Goal: Task Accomplishment & Management: Complete application form

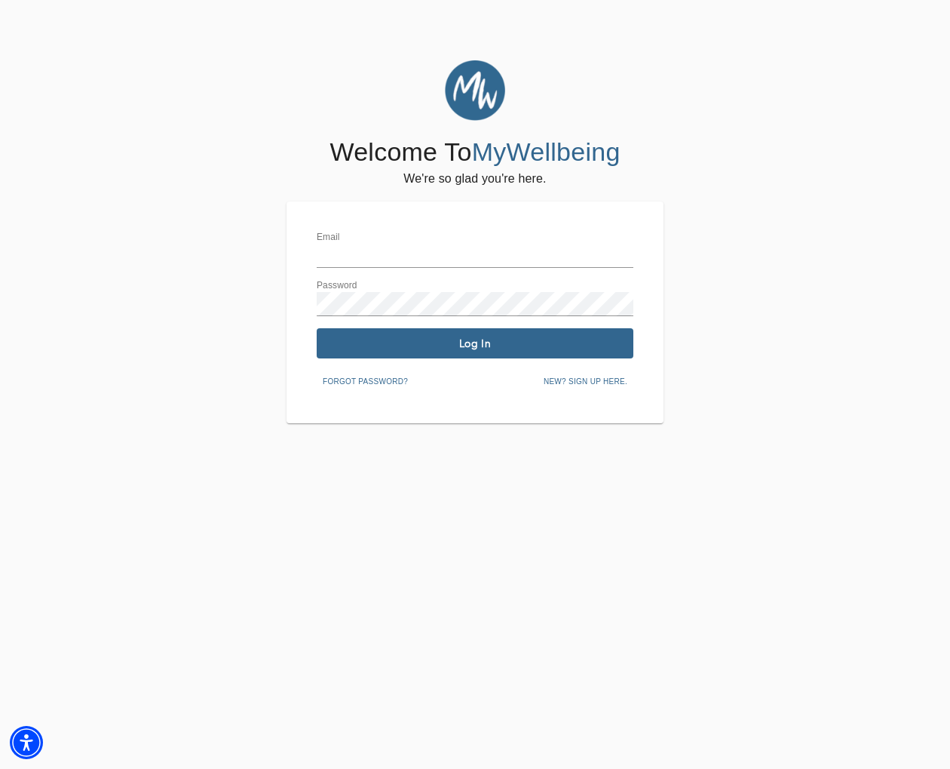
type input "[EMAIL_ADDRESS][DOMAIN_NAME]"
click at [556, 375] on span "New? Sign up here." at bounding box center [586, 382] width 84 height 14
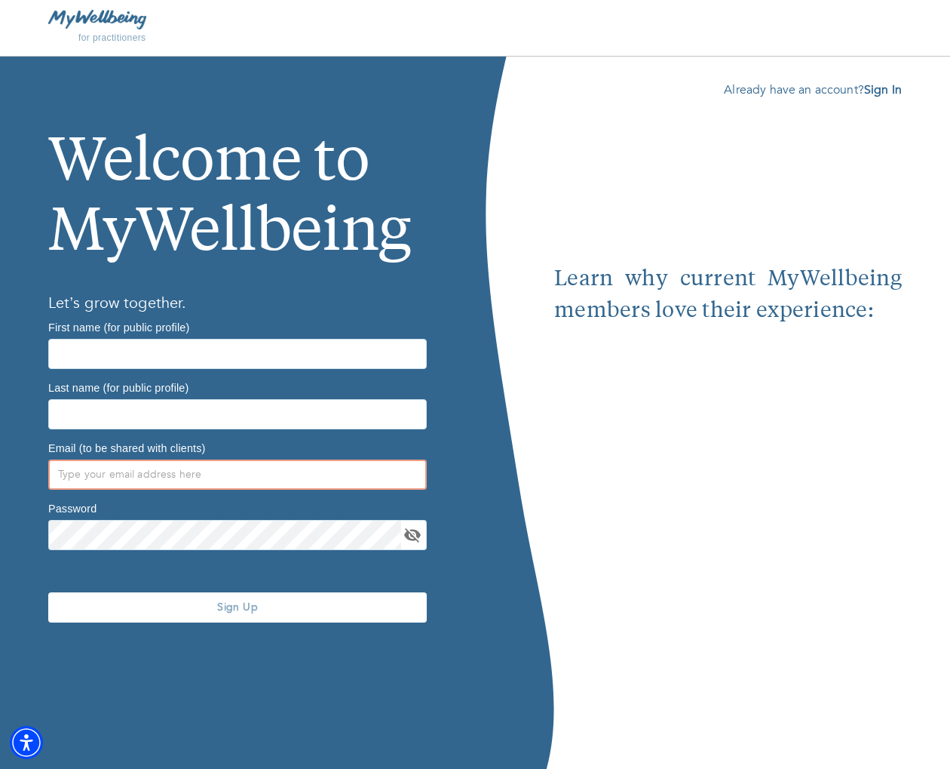
type input "[EMAIL_ADDRESS][DOMAIN_NAME]"
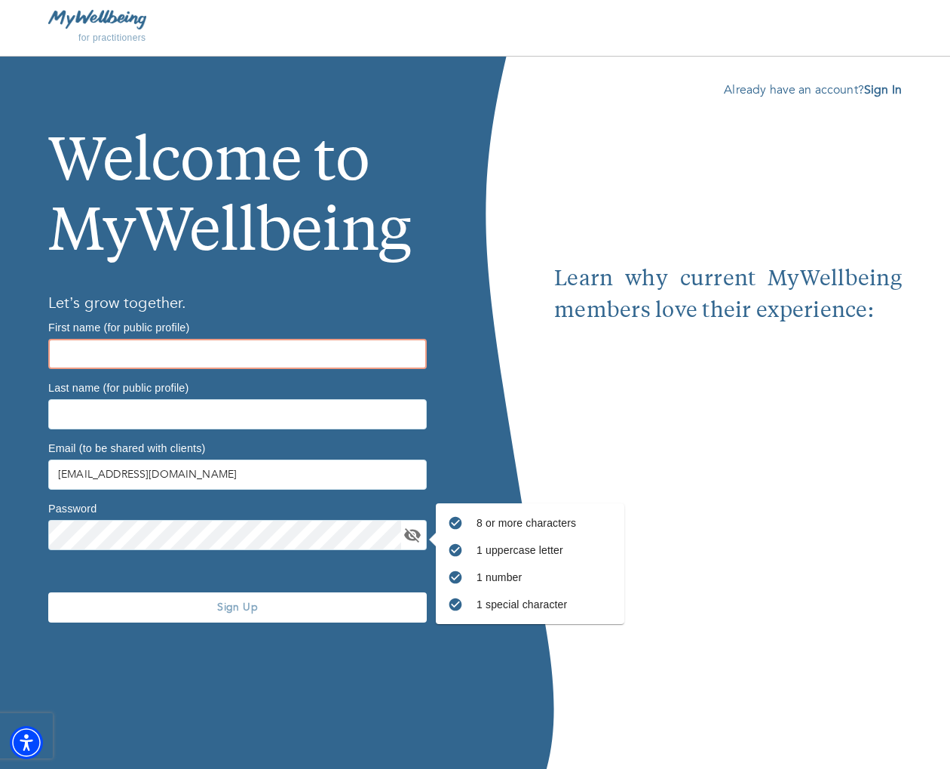
click at [282, 345] on input "text" at bounding box center [237, 354] width 379 height 30
type input "Kerry"
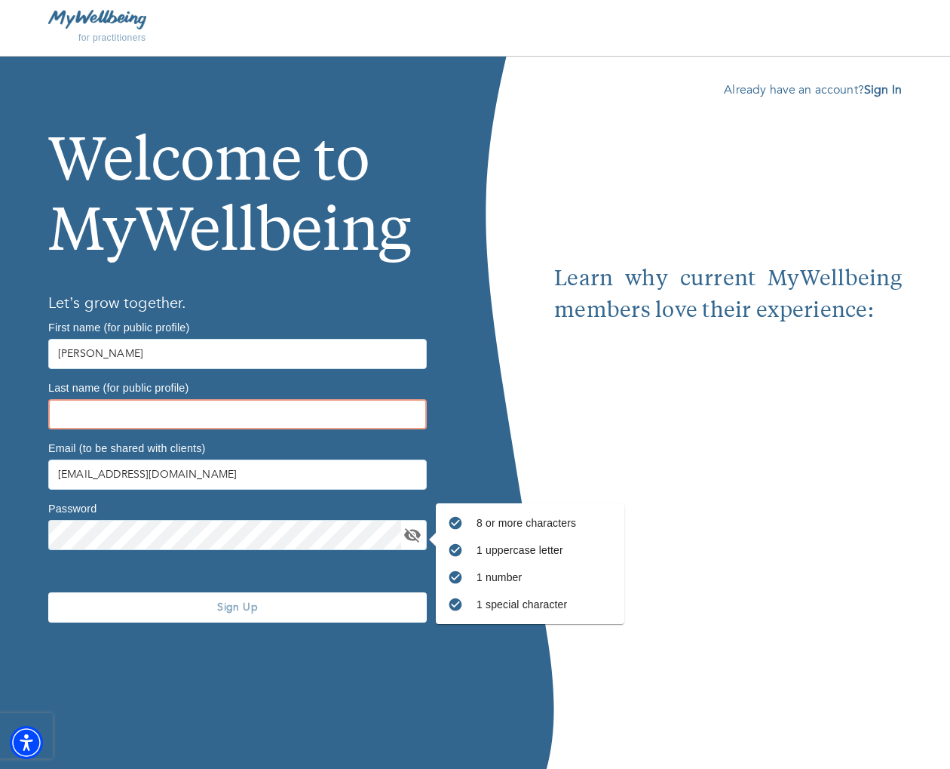
click at [73, 421] on input "text" at bounding box center [237, 414] width 379 height 30
type input "Cannity"
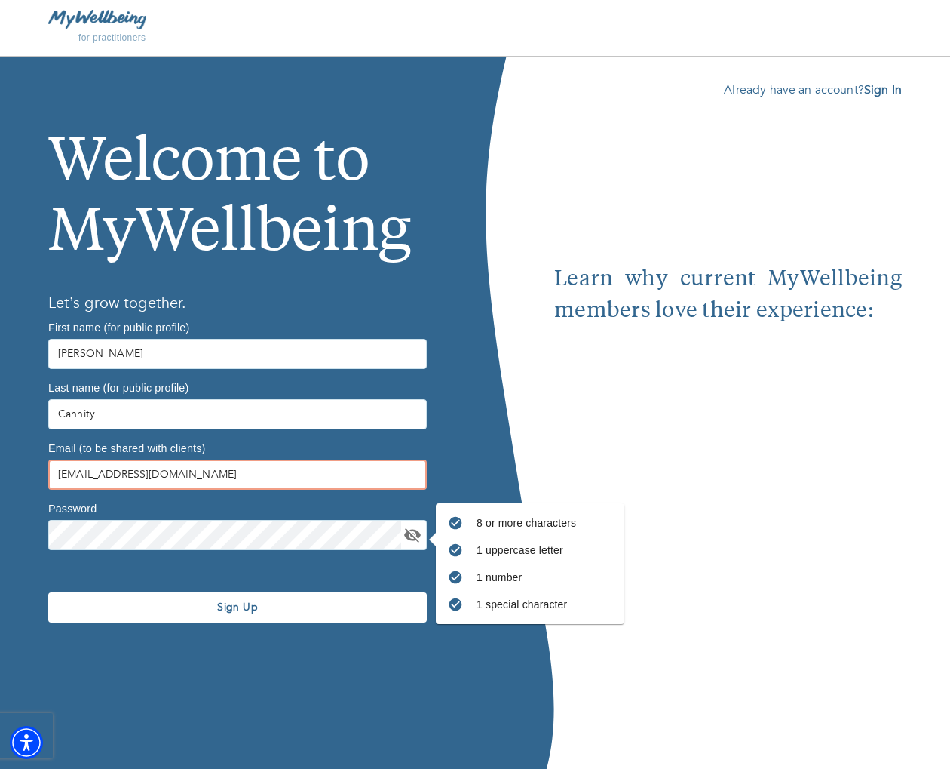
drag, startPoint x: 128, startPoint y: 474, endPoint x: 49, endPoint y: 471, distance: 79.3
click at [49, 471] on input "[EMAIL_ADDRESS][DOMAIN_NAME]" at bounding box center [237, 474] width 379 height 30
type input "kerrycannity@selfworksgroup.com"
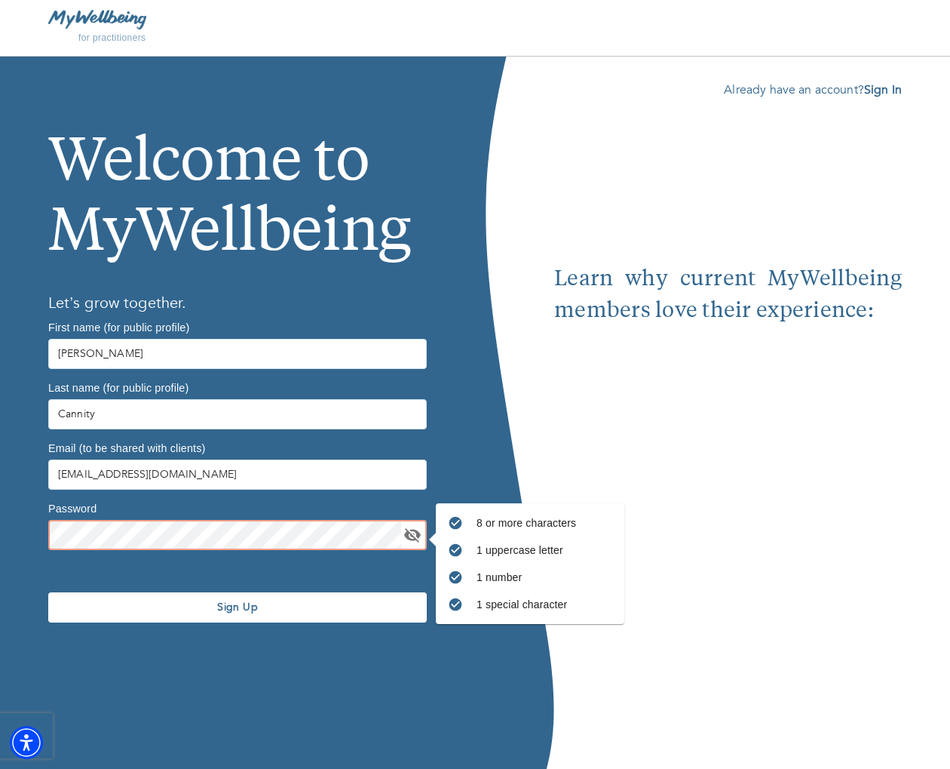
click at [33, 533] on div "Welcome to MyWellbeing Let’s grow together. First name (for public profile) Ker…" at bounding box center [237, 413] width 475 height 712
click at [417, 533] on icon "toggle password visibility" at bounding box center [412, 535] width 17 height 14
click at [237, 655] on div "Sign Up" at bounding box center [237, 607] width 391 height 103
click at [300, 609] on span "Sign Up" at bounding box center [237, 607] width 367 height 14
